Goal: Transaction & Acquisition: Purchase product/service

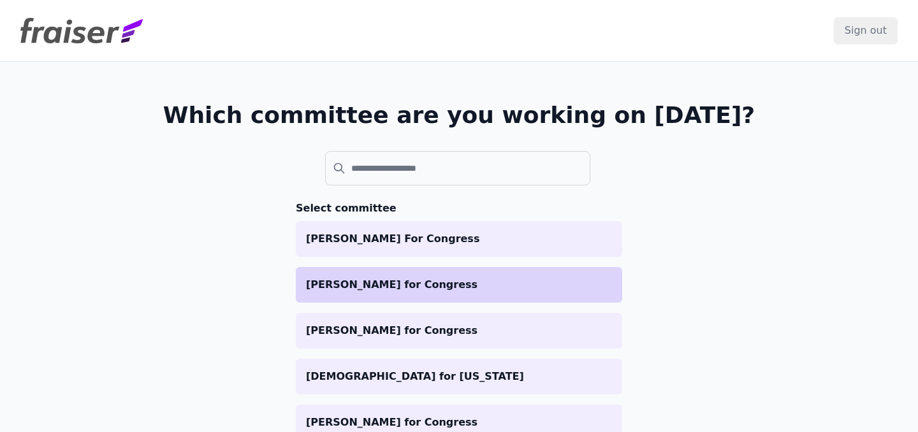
click at [444, 288] on p "[PERSON_NAME] for Congress" at bounding box center [459, 284] width 306 height 15
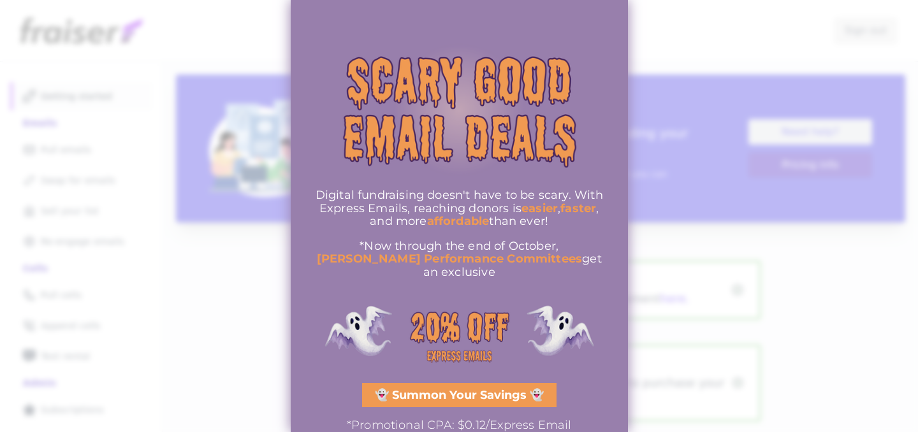
click at [798, 60] on div at bounding box center [459, 216] width 918 height 432
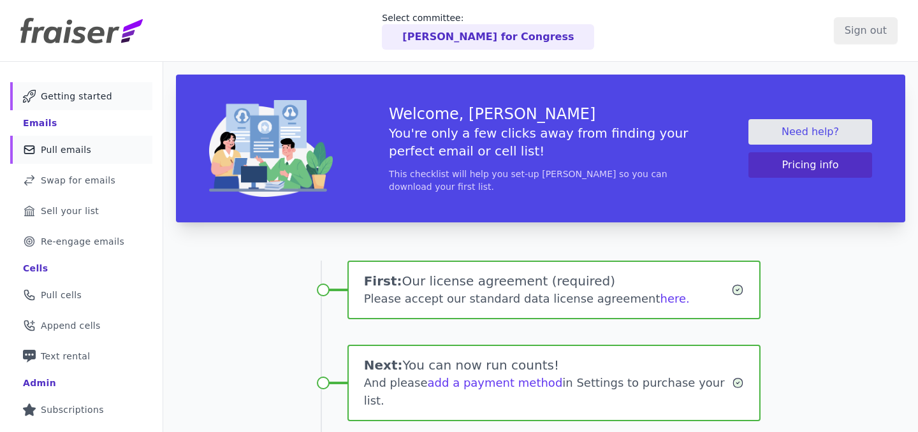
click at [55, 156] on link "Mail Icon Outline of a mail envelope Pull emails" at bounding box center [81, 150] width 142 height 28
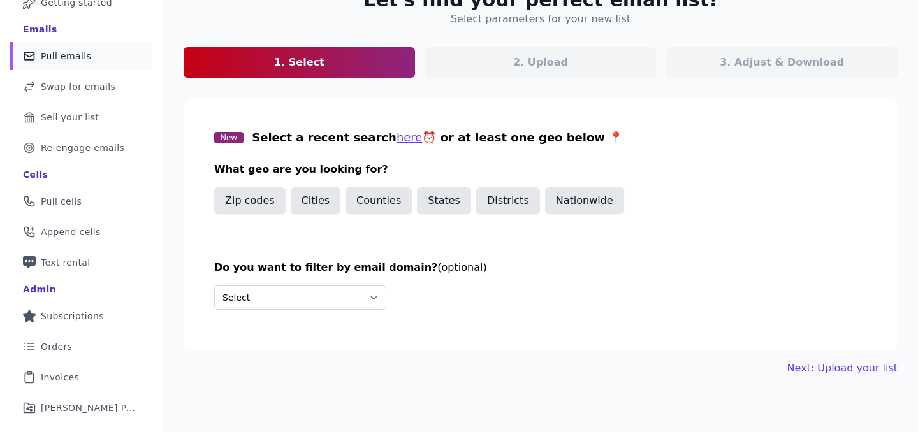
scroll to position [94, 0]
click at [433, 190] on button "States" at bounding box center [444, 200] width 54 height 27
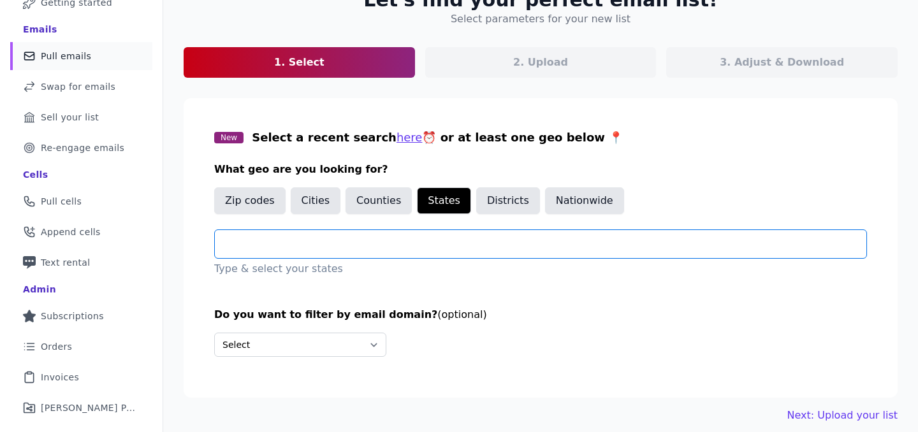
click at [404, 242] on input "text" at bounding box center [545, 244] width 641 height 15
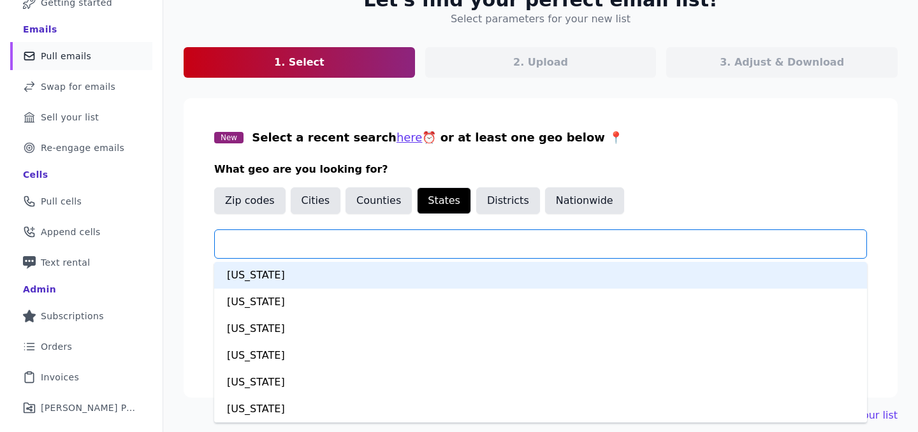
type input "*"
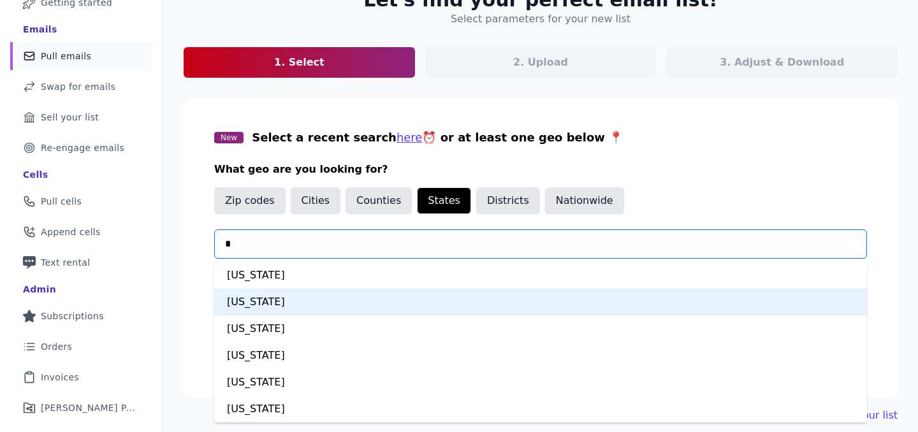
click at [304, 304] on div "[US_STATE]" at bounding box center [540, 302] width 653 height 27
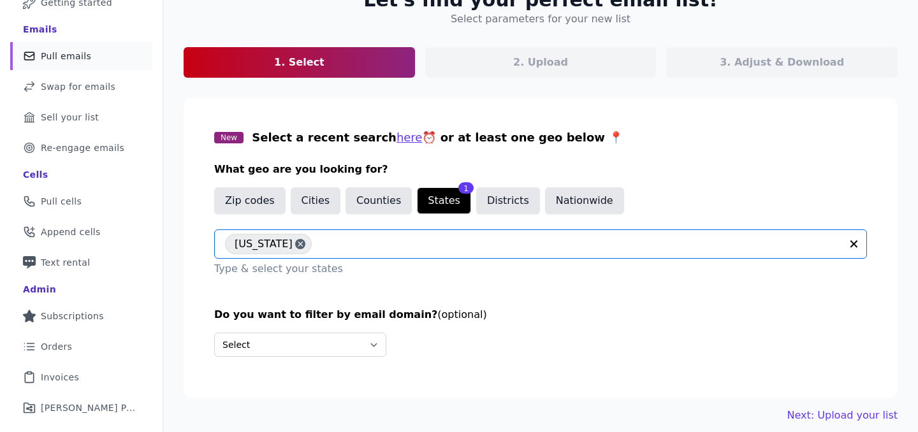
scroll to position [127, 0]
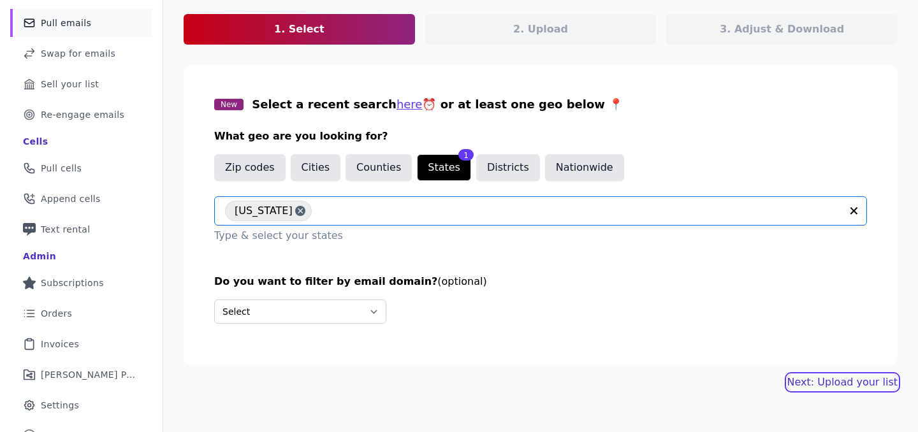
click at [821, 387] on link "Next: Upload your list" at bounding box center [842, 382] width 110 height 15
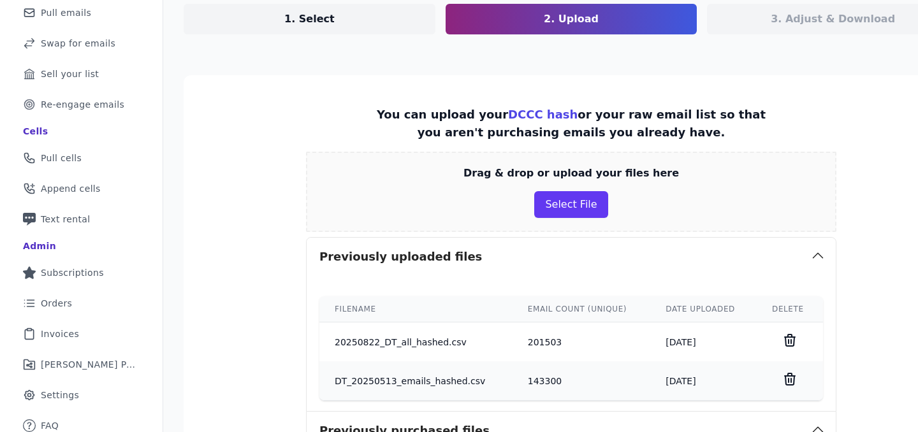
scroll to position [223, 0]
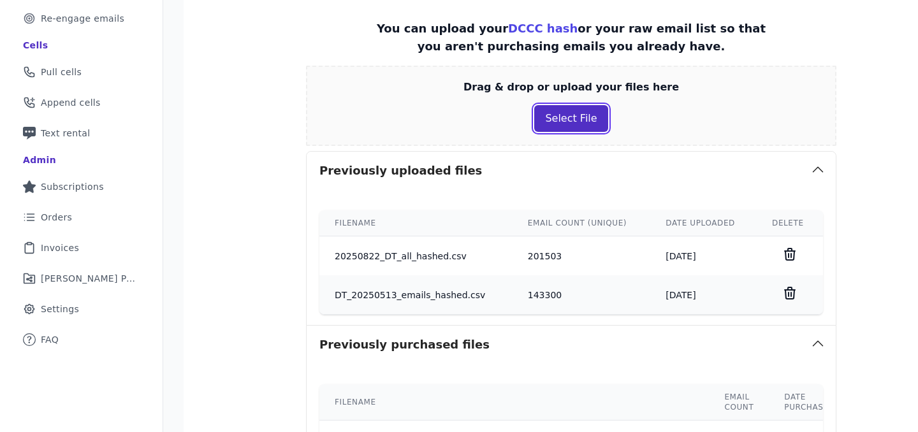
click at [541, 117] on button "Select File" at bounding box center [570, 118] width 73 height 27
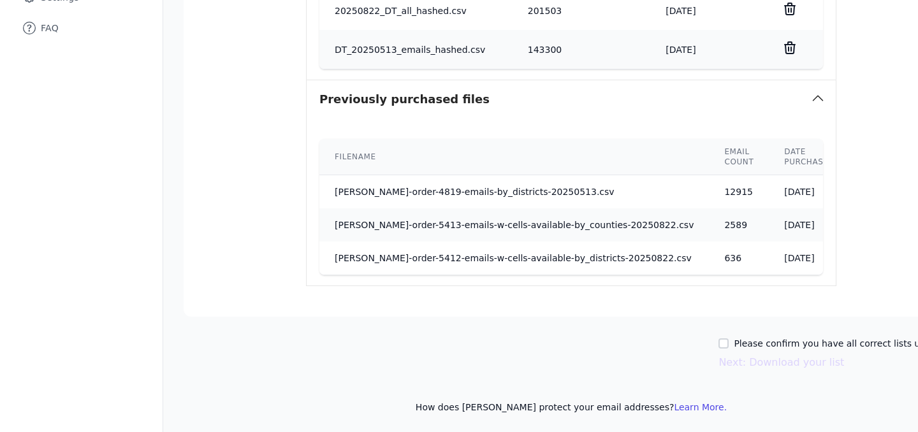
scroll to position [537, 0]
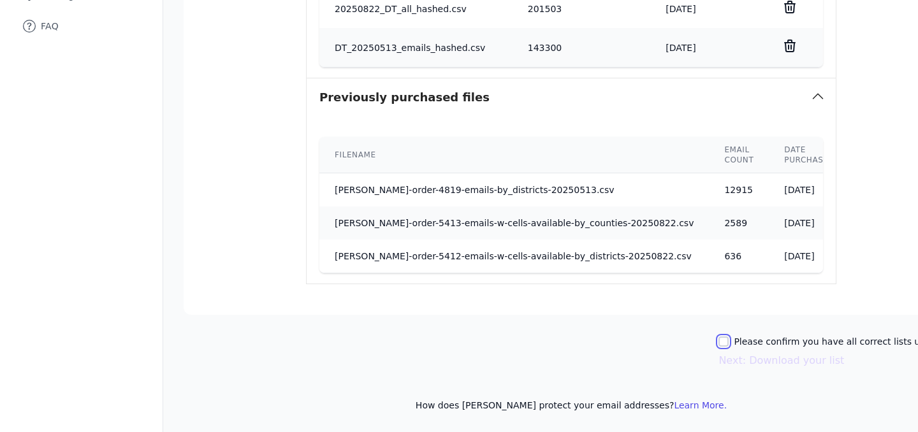
click at [719, 341] on input "Please confirm you have all correct lists uploaded." at bounding box center [724, 342] width 10 height 10
checkbox input "true"
click at [719, 358] on button "Next: Download your list" at bounding box center [782, 360] width 126 height 15
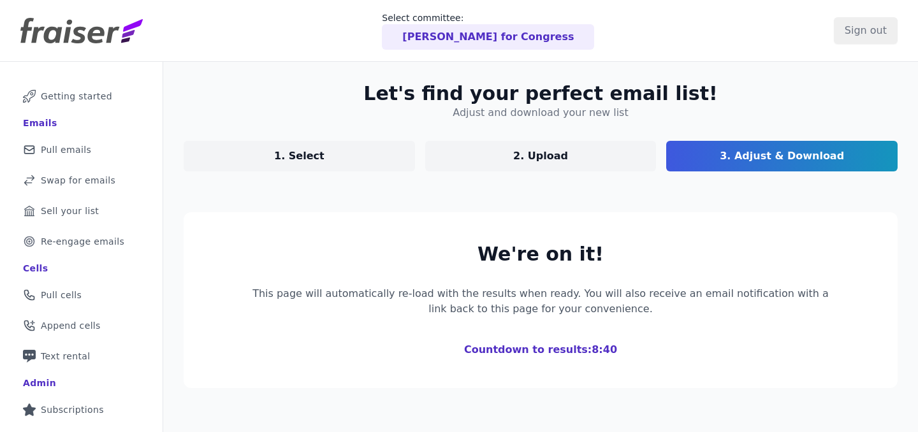
click at [277, 168] on link "1. Select" at bounding box center [299, 156] width 231 height 31
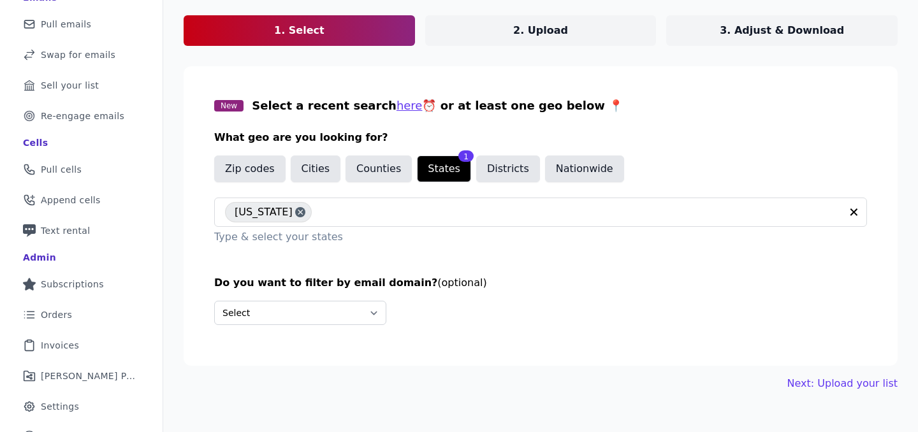
scroll to position [127, 0]
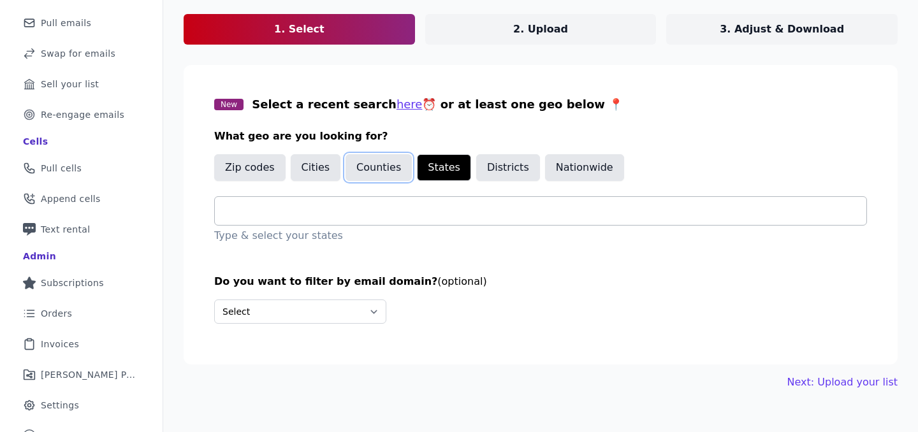
click at [380, 167] on button "Counties" at bounding box center [379, 167] width 66 height 27
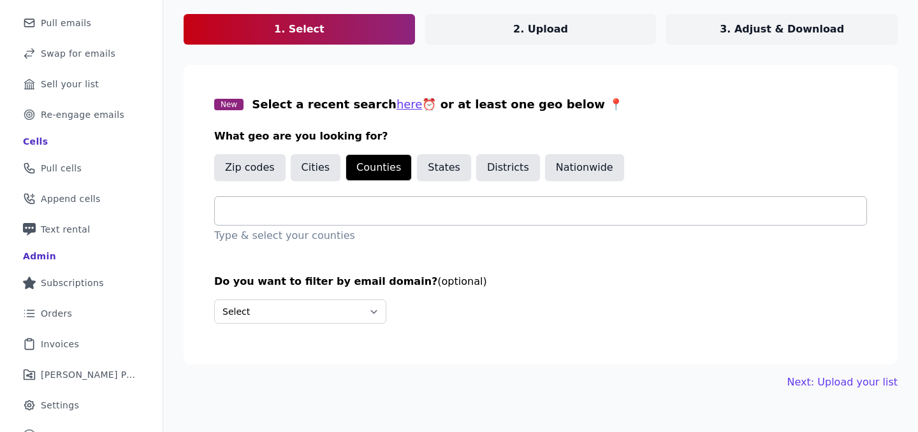
click at [402, 205] on input "text" at bounding box center [545, 210] width 641 height 15
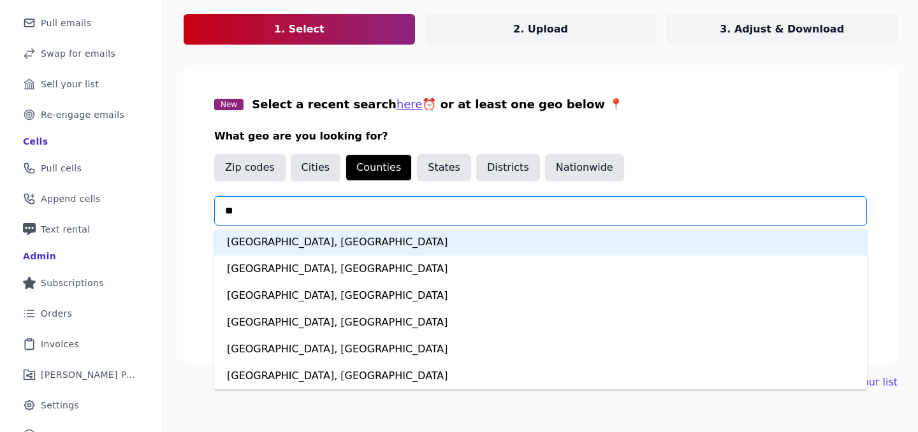
type input "***"
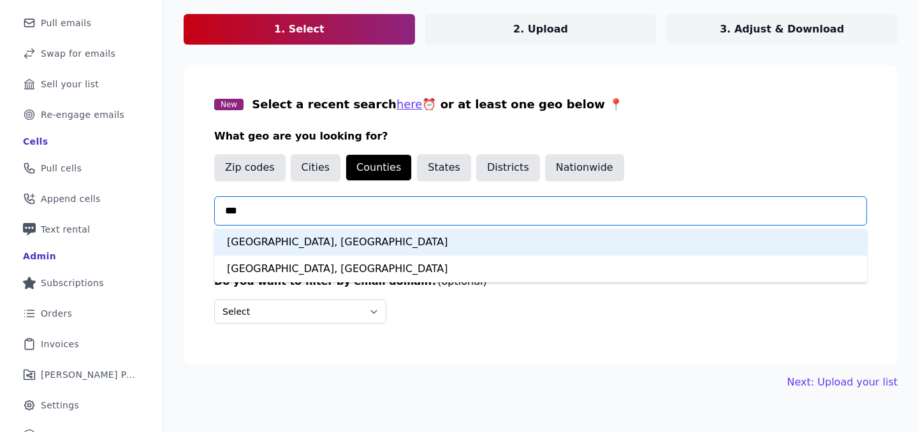
click at [391, 242] on div "Los Angeles County, CA" at bounding box center [540, 242] width 653 height 27
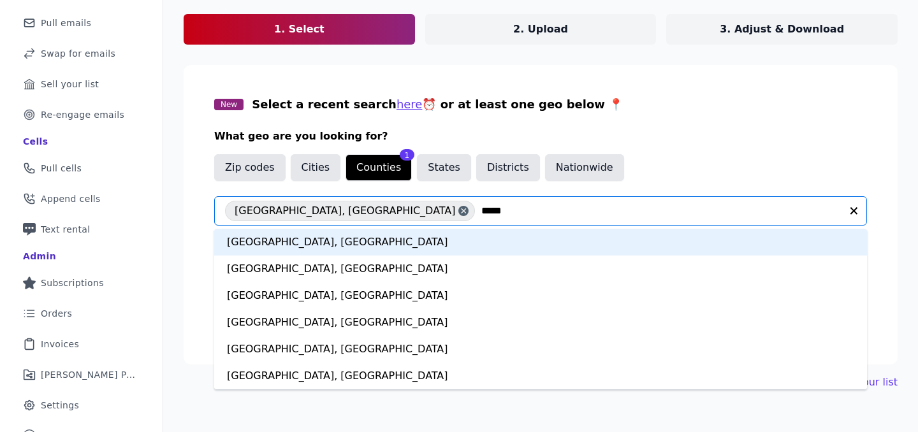
type input "******"
click at [322, 245] on div "Orange County, CA" at bounding box center [540, 242] width 653 height 27
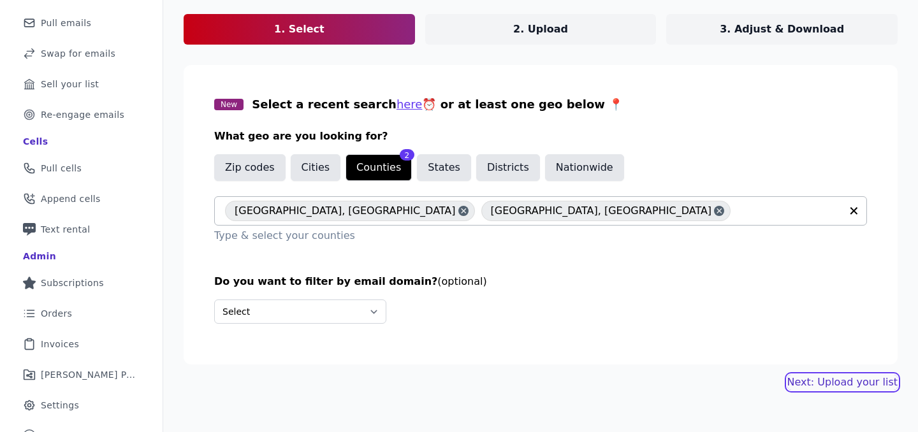
click at [813, 378] on link "Next: Upload your list" at bounding box center [842, 382] width 110 height 15
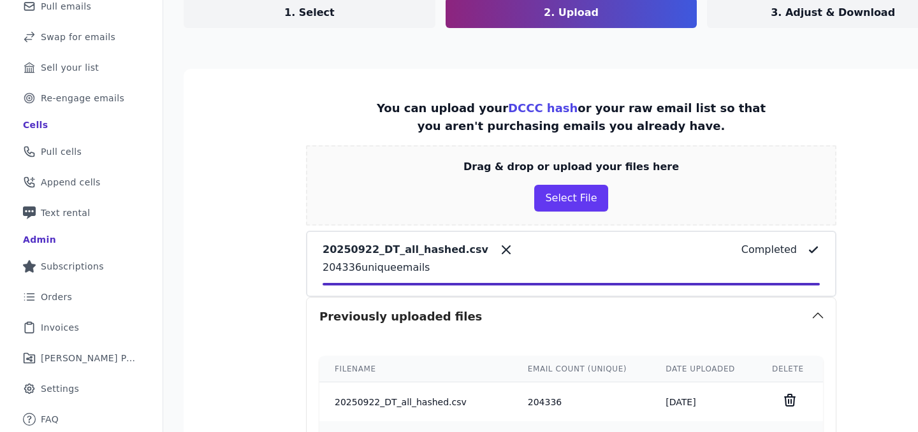
scroll to position [576, 0]
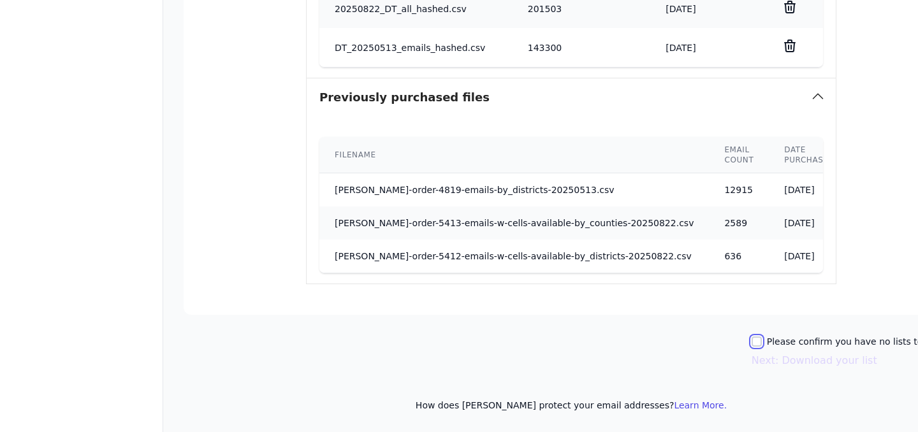
click at [752, 339] on input "Please confirm you have no lists to upload." at bounding box center [757, 342] width 10 height 10
checkbox input "true"
click at [752, 357] on button "Next: Download your list" at bounding box center [815, 360] width 126 height 15
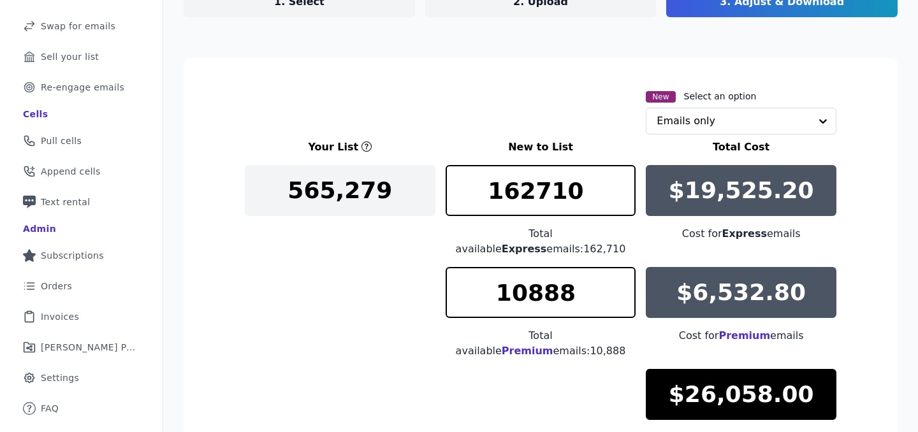
scroll to position [179, 0]
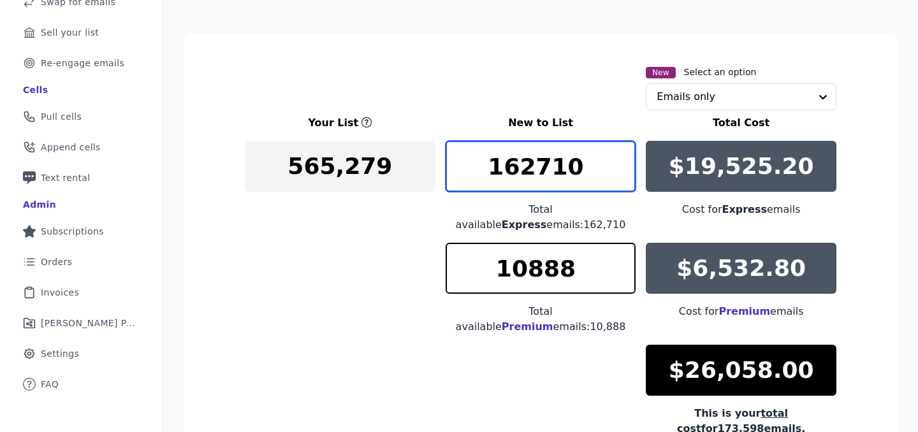
click at [555, 173] on input "162710" at bounding box center [541, 166] width 191 height 51
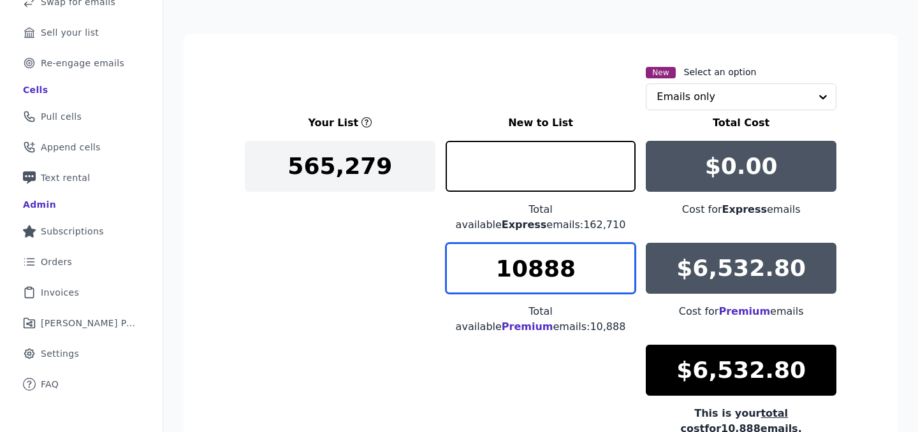
type input "0"
click at [539, 256] on input "10888" at bounding box center [541, 268] width 191 height 51
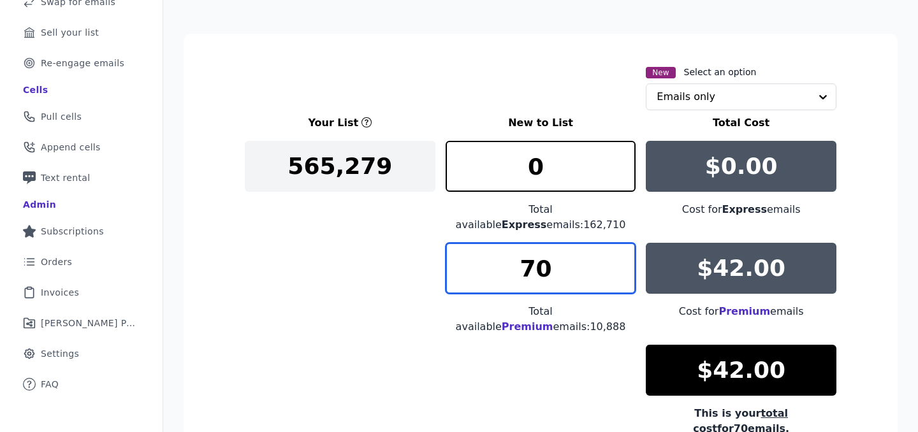
type input "7"
type input "9"
type input "8"
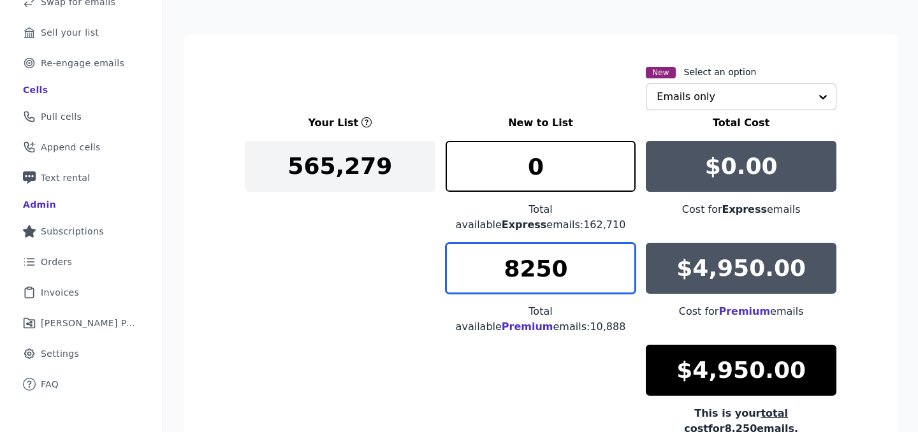
type input "8250"
click at [757, 94] on input "text" at bounding box center [734, 97] width 154 height 26
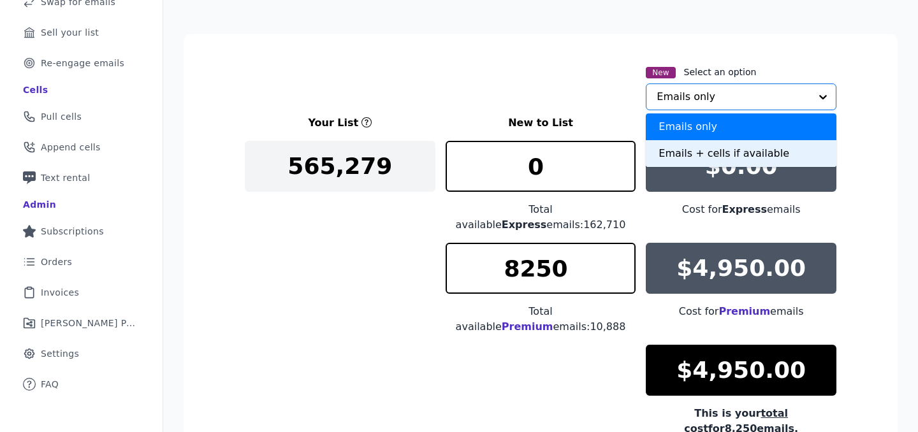
click at [735, 152] on div "Emails + cells if available" at bounding box center [741, 153] width 191 height 27
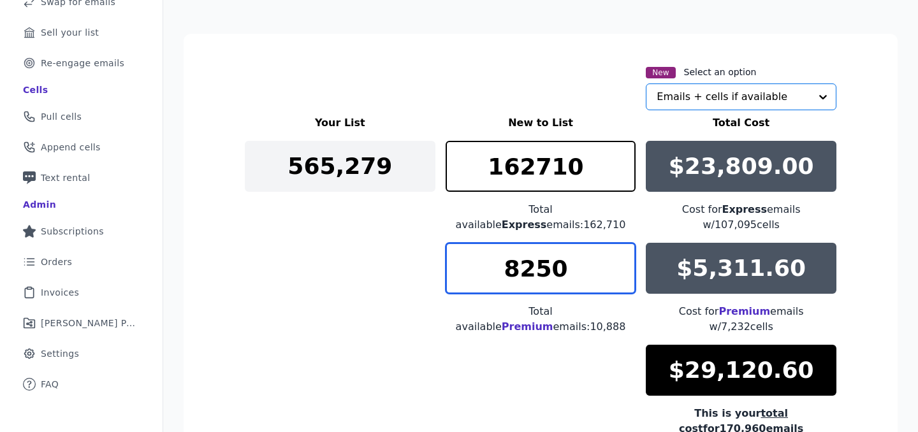
click at [550, 251] on input "8250" at bounding box center [541, 268] width 191 height 51
drag, startPoint x: 562, startPoint y: 259, endPoint x: 478, endPoint y: 259, distance: 84.2
click at [479, 259] on input "8150" at bounding box center [541, 268] width 191 height 51
click at [478, 259] on input "8000" at bounding box center [541, 268] width 191 height 51
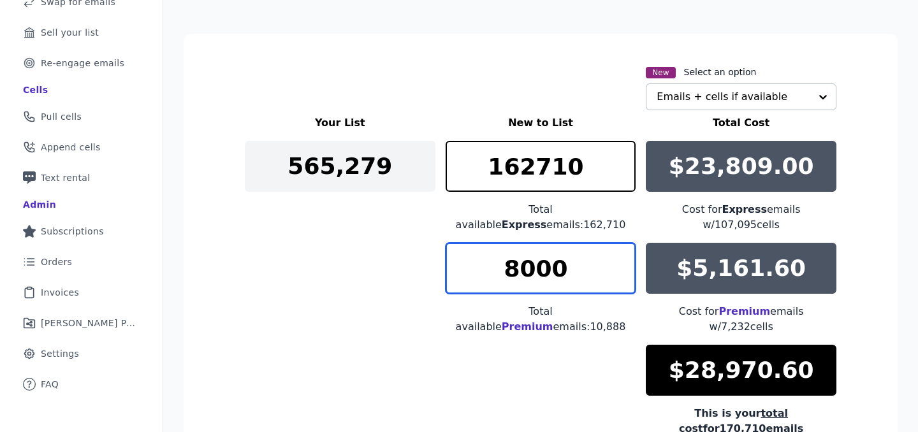
click at [478, 259] on input "8000" at bounding box center [541, 268] width 191 height 51
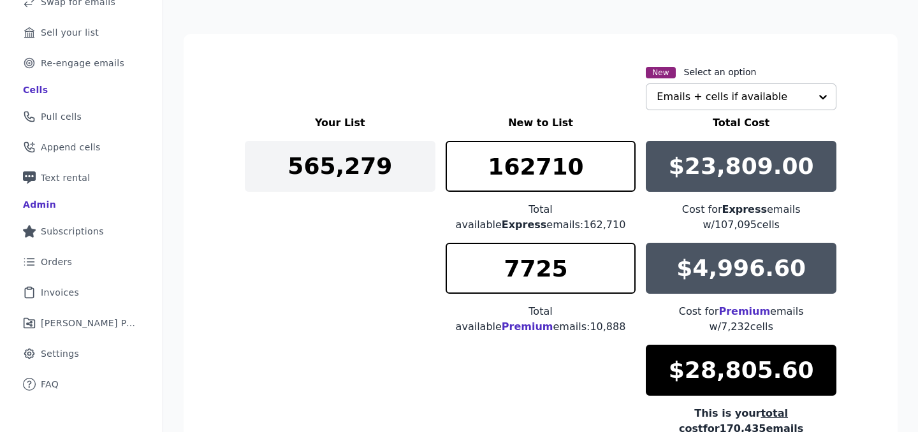
click at [733, 260] on p "$4,996.60" at bounding box center [740, 269] width 129 height 26
click at [733, 259] on p "$4,996.60" at bounding box center [740, 269] width 129 height 26
click at [598, 251] on input "7725" at bounding box center [541, 268] width 191 height 51
click at [627, 249] on input "7726" at bounding box center [541, 268] width 191 height 51
click at [627, 249] on input "7727" at bounding box center [541, 268] width 191 height 51
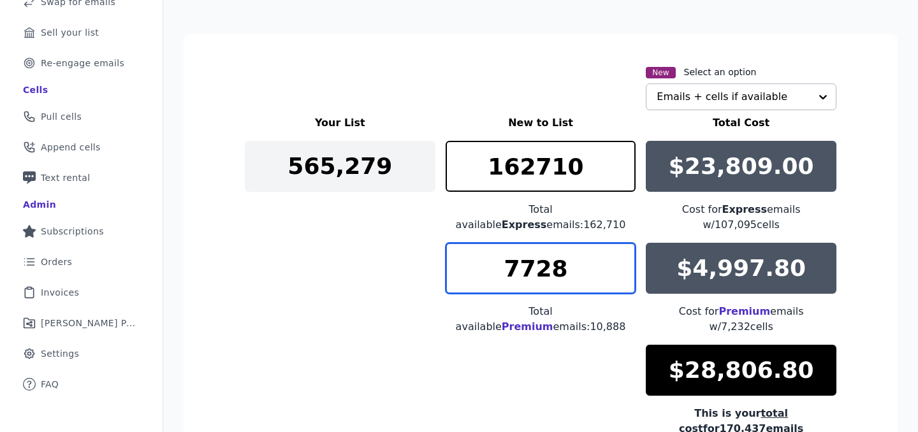
click at [627, 249] on input "7728" at bounding box center [541, 268] width 191 height 51
click at [627, 249] on input "7729" at bounding box center [541, 268] width 191 height 51
click at [627, 249] on input "7730" at bounding box center [541, 268] width 191 height 51
type input "7731"
click at [627, 249] on input "7731" at bounding box center [541, 268] width 191 height 51
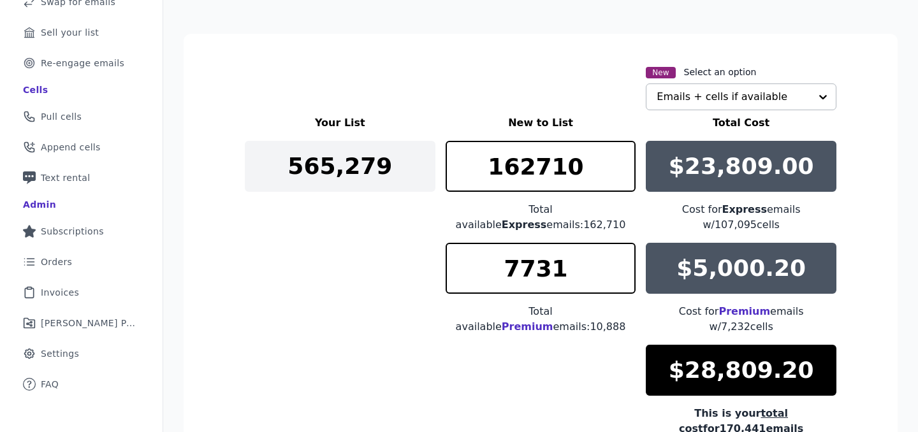
click at [516, 356] on div "Your List New to List Total Cost 565,279 162710 Total available Express emails:…" at bounding box center [541, 283] width 592 height 337
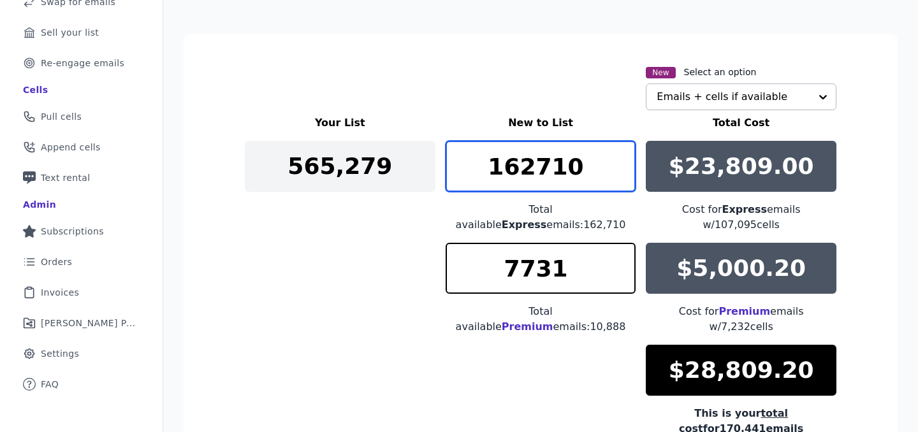
click at [547, 168] on input "162710" at bounding box center [541, 166] width 191 height 51
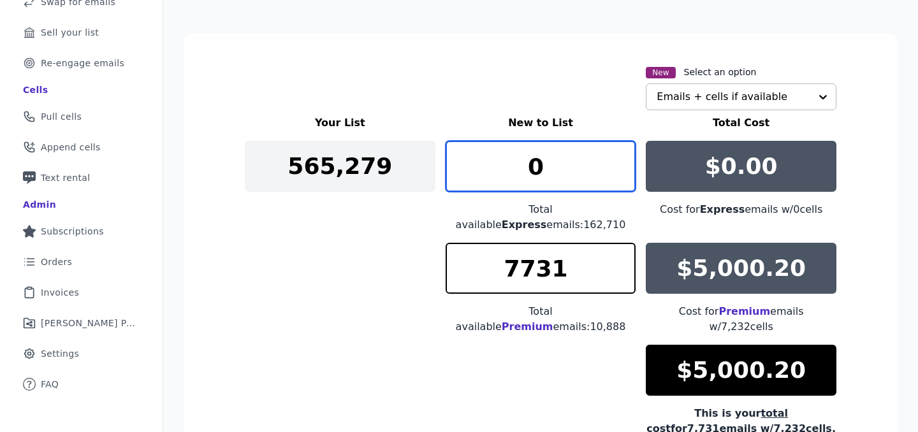
type input "0"
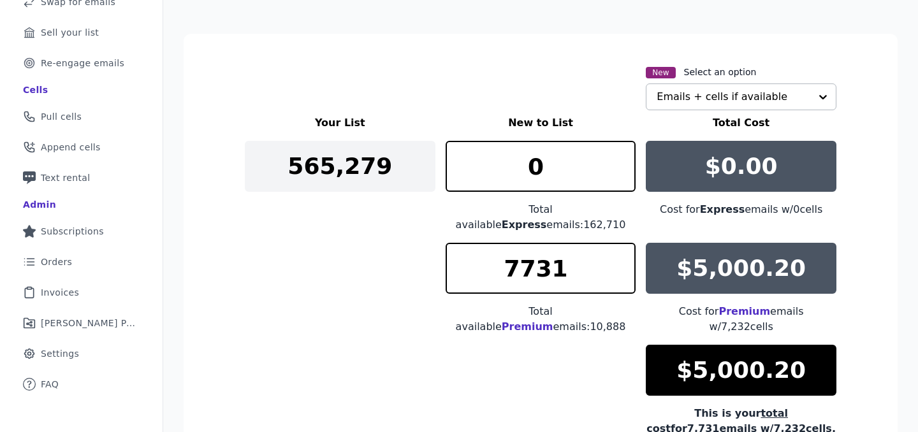
click at [351, 336] on div "Your List New to List Total Cost 565,279 0 Total available Express emails: 162,…" at bounding box center [541, 275] width 592 height 321
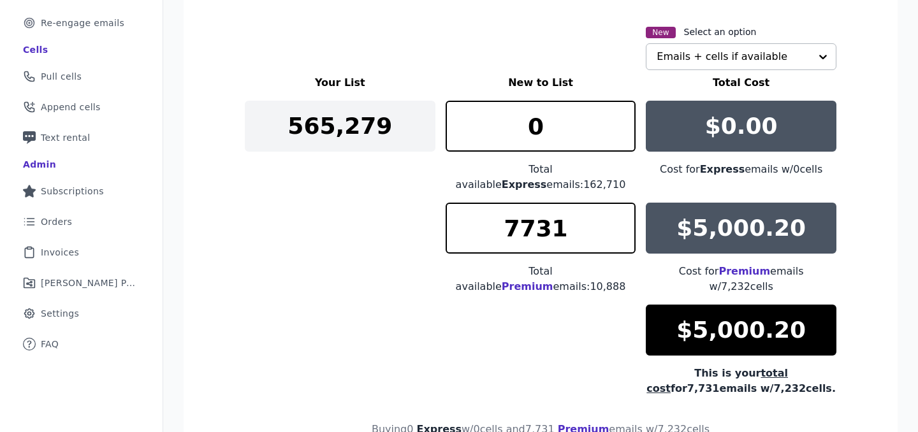
scroll to position [219, 0]
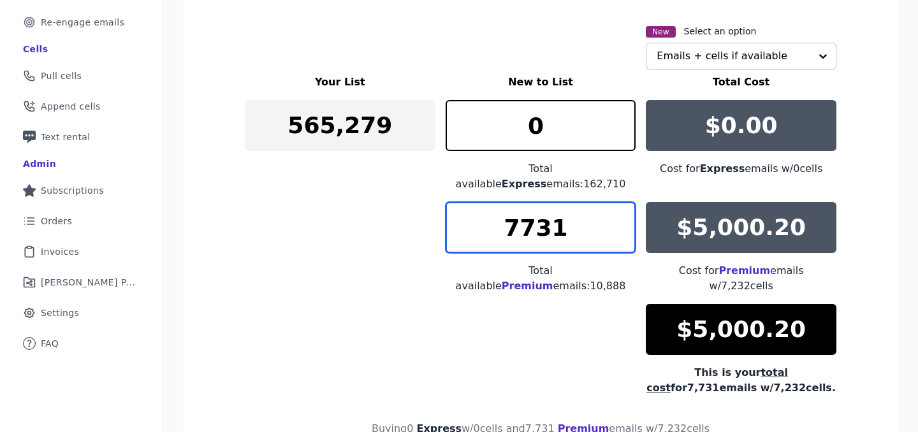
click at [570, 219] on input "7731" at bounding box center [541, 227] width 191 height 51
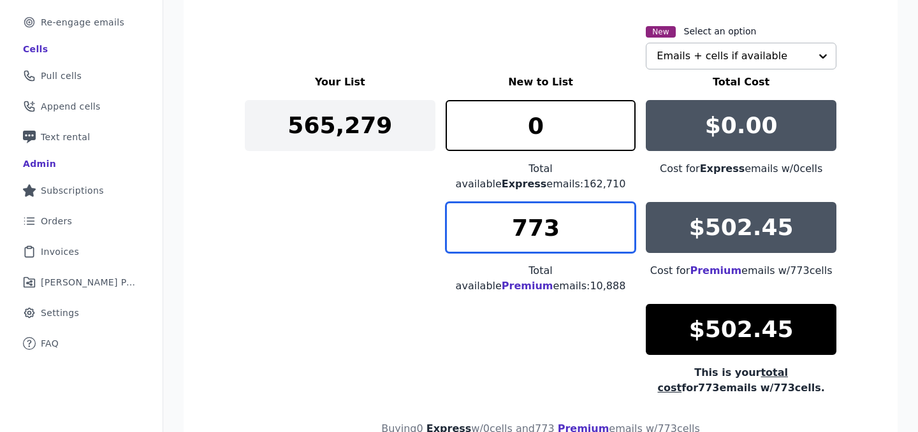
type input "7731"
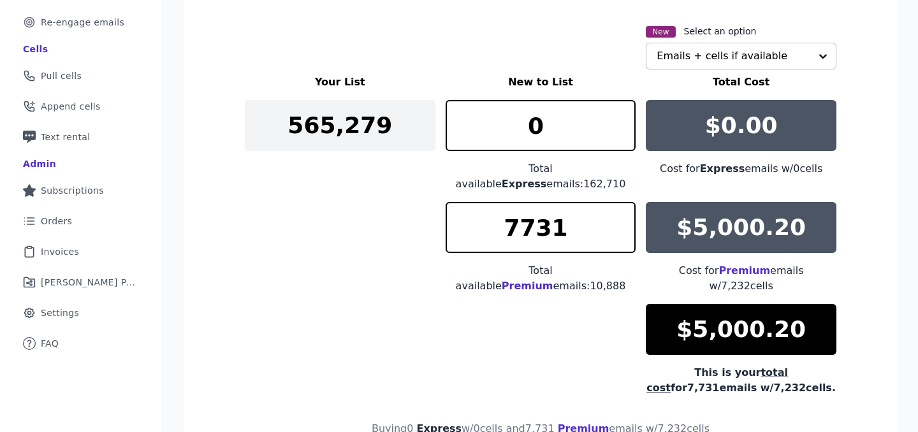
click at [219, 329] on section "New Select an option Emails + cells if available Your List New to List Total Co…" at bounding box center [541, 259] width 714 height 532
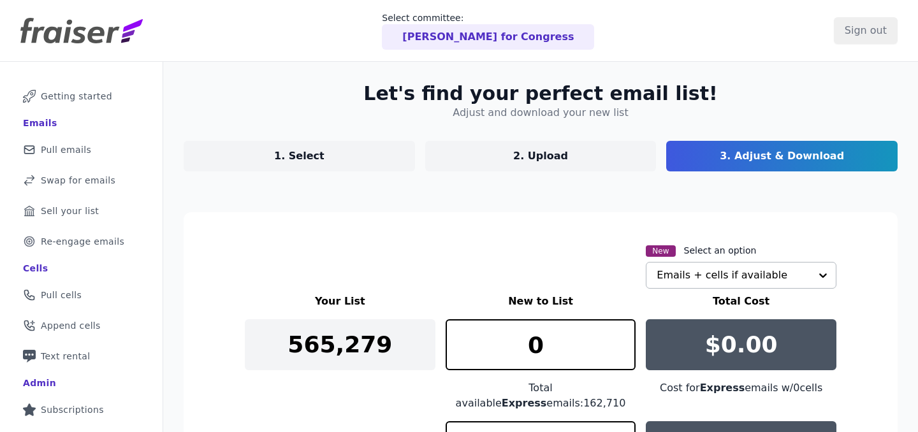
scroll to position [302, 0]
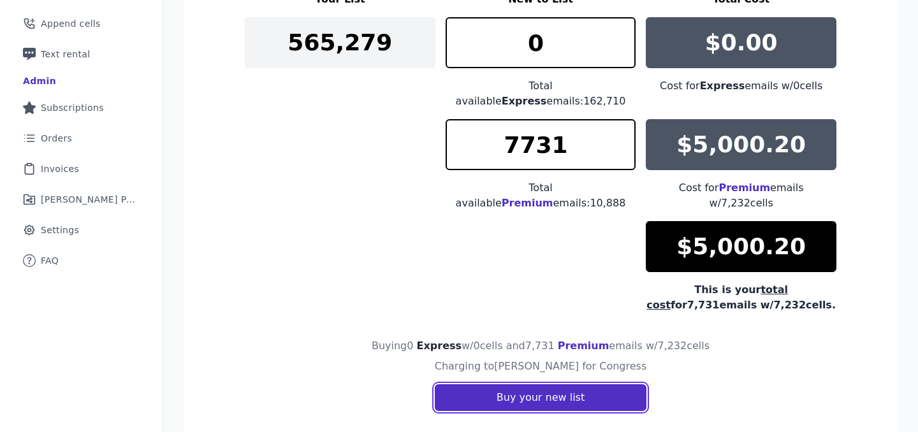
click at [508, 384] on button "Buy your new list" at bounding box center [541, 397] width 212 height 27
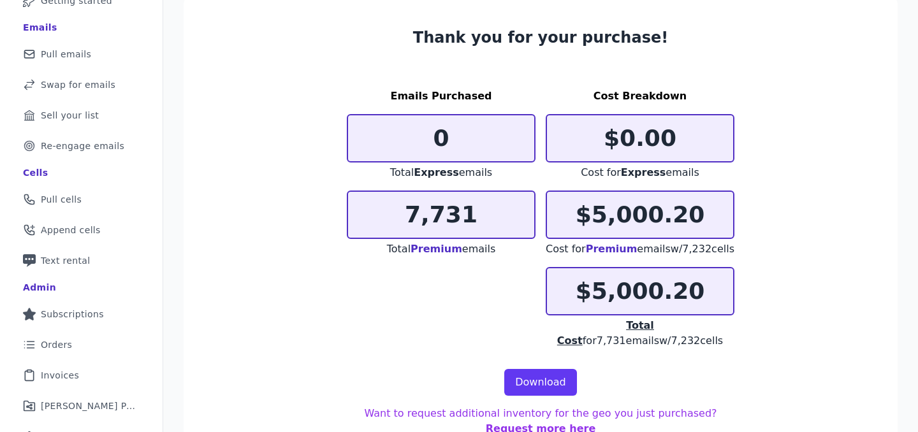
scroll to position [145, 0]
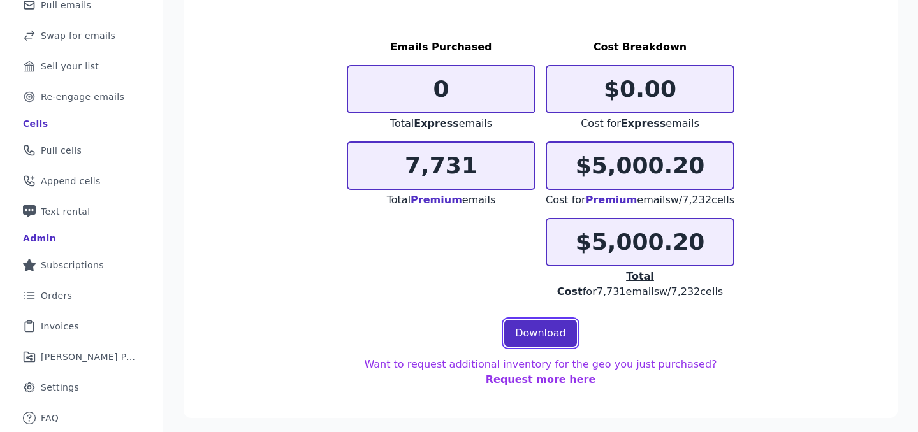
click at [522, 320] on link "Download" at bounding box center [540, 333] width 73 height 27
